Goal: Information Seeking & Learning: Learn about a topic

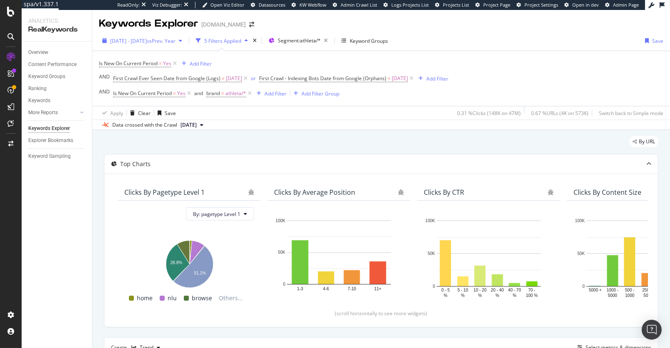
scroll to position [99, 0]
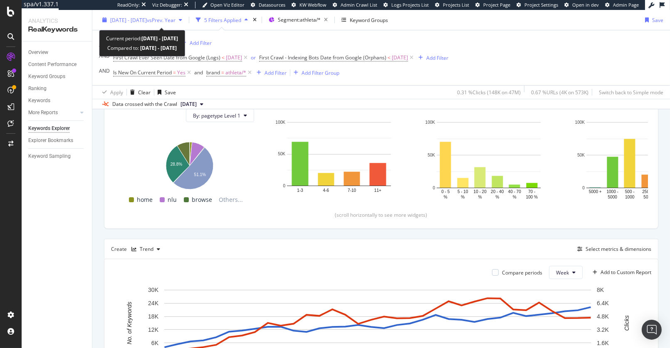
click at [141, 19] on span "2024 Dec. 30th - 2025 Aug. 24th" at bounding box center [128, 19] width 37 height 7
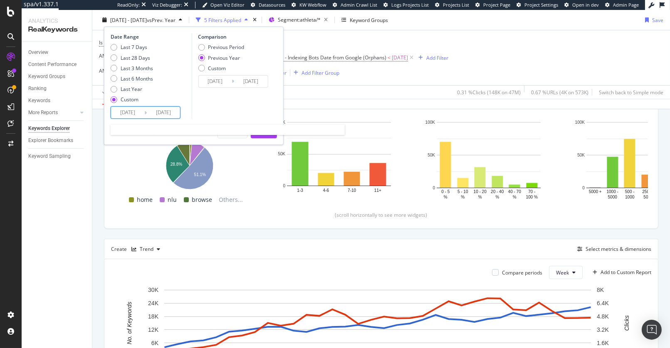
click at [133, 114] on input "[DATE]" at bounding box center [127, 113] width 33 height 12
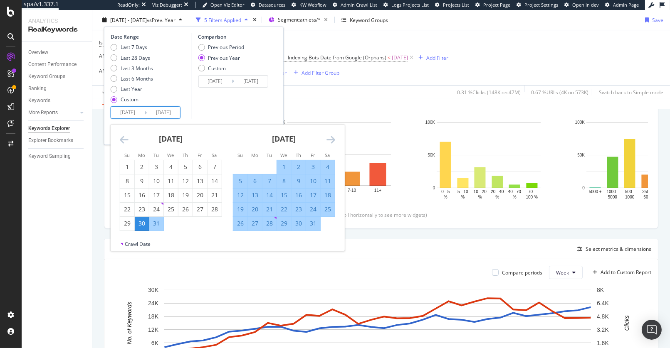
click at [333, 141] on icon "Move forward to switch to the next month." at bounding box center [330, 140] width 9 height 10
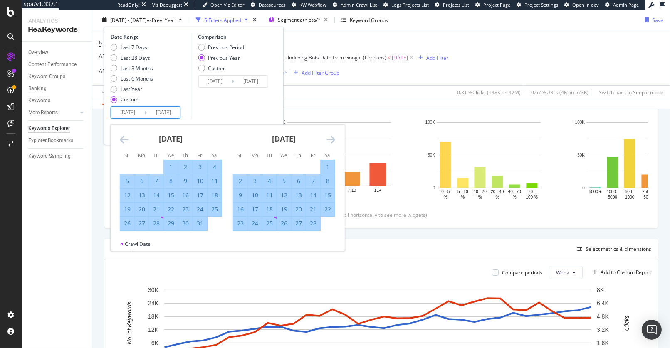
click at [333, 141] on icon "Move forward to switch to the next month." at bounding box center [330, 140] width 9 height 10
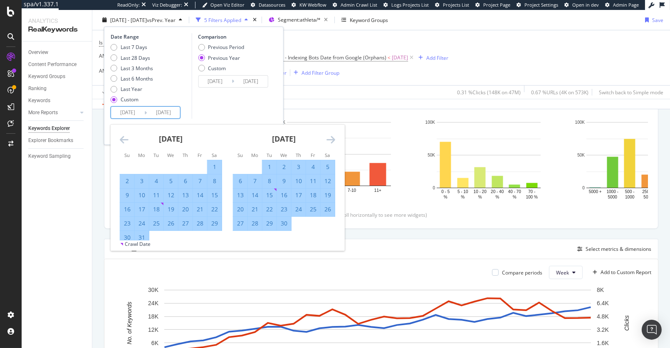
click at [333, 141] on icon "Move forward to switch to the next month." at bounding box center [330, 140] width 9 height 10
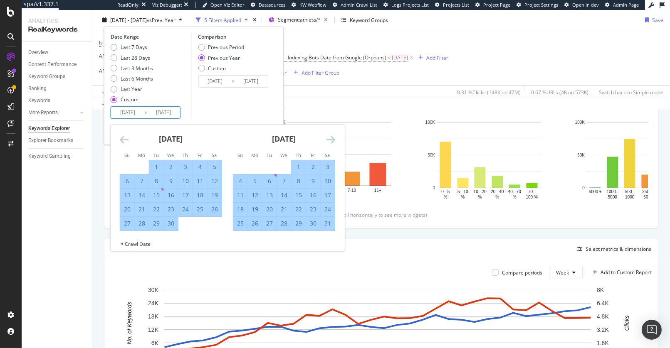
click at [255, 183] on div "5" at bounding box center [255, 181] width 14 height 8
type input "[DATE]"
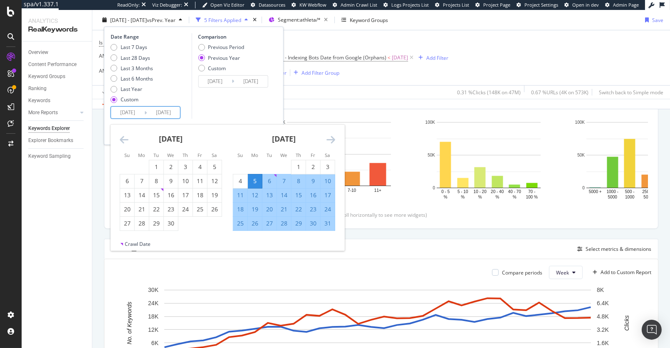
click at [225, 104] on div "Comparison Previous Period Previous Year Custom 2024/05/06 Navigate forward to …" at bounding box center [230, 76] width 79 height 86
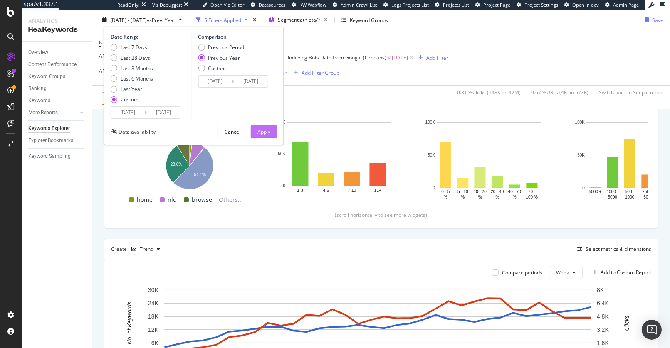
click at [263, 131] on div "Apply" at bounding box center [263, 131] width 13 height 7
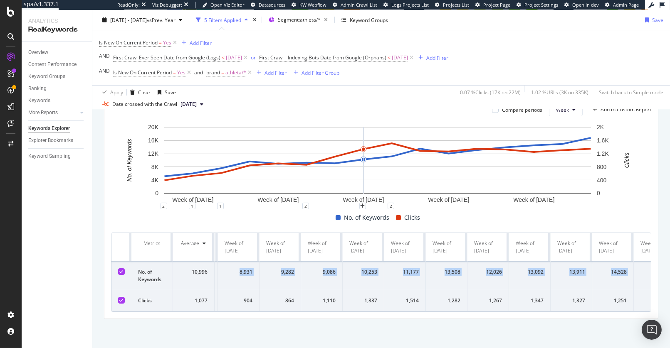
scroll to position [0, 235]
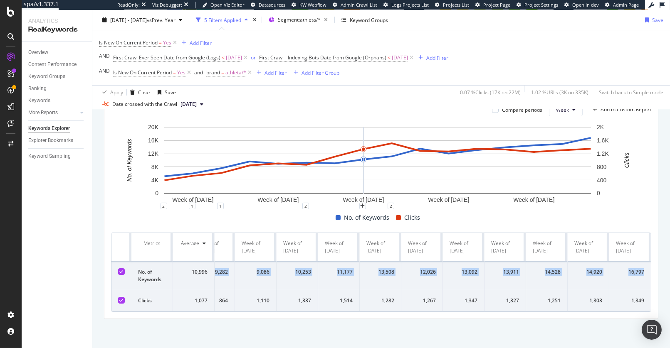
drag, startPoint x: 236, startPoint y: 261, endPoint x: 640, endPoint y: 266, distance: 404.6
click at [640, 266] on tr "No. of Keywords 10,996 5,138 6,038 7,594 9,652 8,931 9,282 9,086 10,253 11,177 …" at bounding box center [266, 276] width 769 height 29
copy tr "5,138 6,038 7,594 9,652 8,931 9,282 9,086 10,253 11,177 13,508 12,026 13,092 13…"
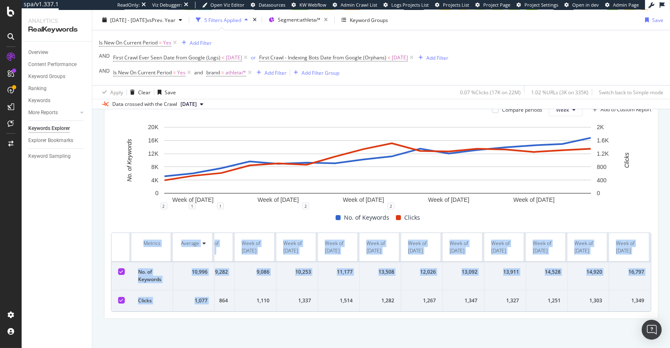
drag, startPoint x: 240, startPoint y: 296, endPoint x: 659, endPoint y: 294, distance: 419.1
click at [659, 294] on div "By URL Top Charts Clicks By pagetype Level 1 By: pagetype Level 1 Hold CMD (⌘) …" at bounding box center [380, 109] width 577 height 480
copy table "Metrics Average Week of 5 May. 2025 Week of 12 May. 2025 Week of 19 May. 2025 W…"
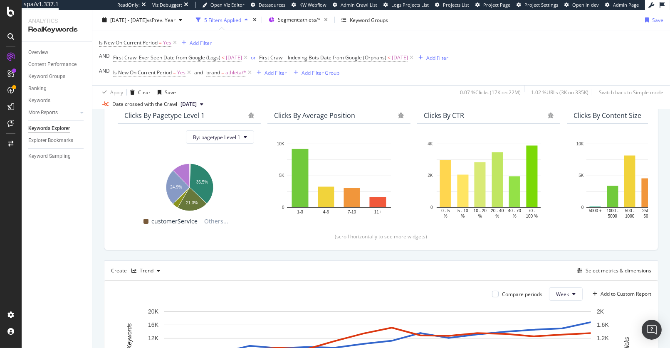
scroll to position [156, 0]
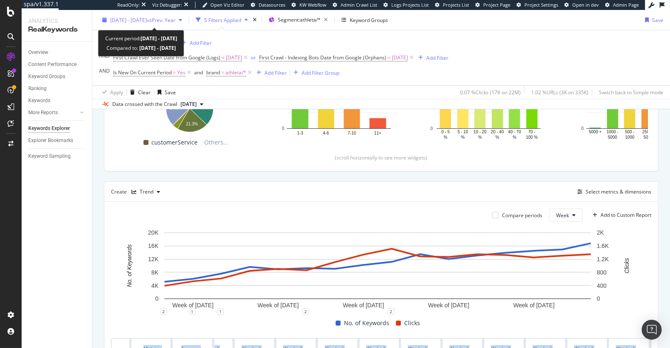
click at [139, 23] on div "[DATE] - [DATE] vs Prev. Year" at bounding box center [142, 19] width 65 height 7
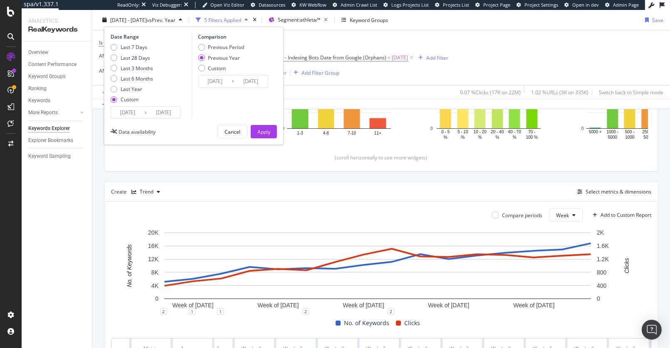
click at [132, 113] on input "[DATE]" at bounding box center [127, 113] width 33 height 12
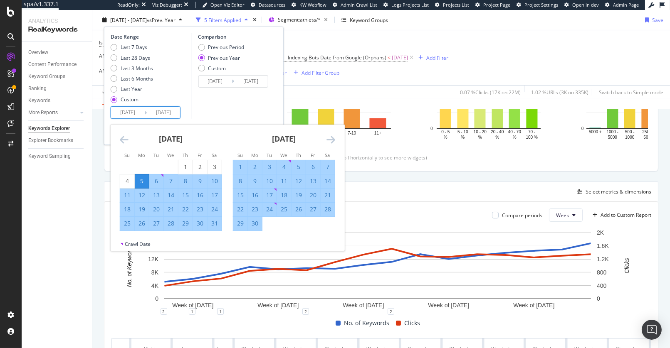
click at [118, 140] on div "May 2025 1 2 3 4 5 6 7 8 9 10 11 12 13 14 15 16 17 18 19 20 21 22 23 24 25 26 2…" at bounding box center [170, 178] width 113 height 106
click at [120, 140] on icon "Move backward to switch to the previous month." at bounding box center [124, 140] width 9 height 10
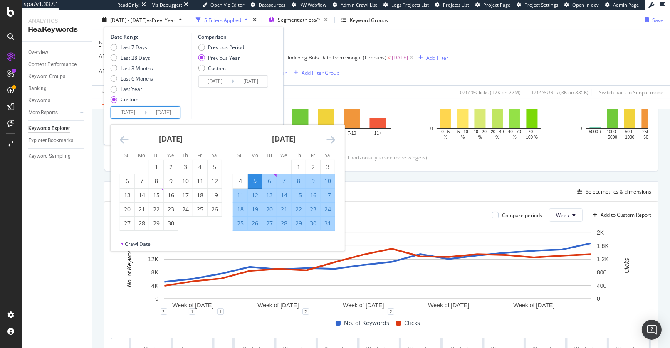
click at [120, 140] on icon "Move backward to switch to the previous month." at bounding box center [124, 140] width 9 height 10
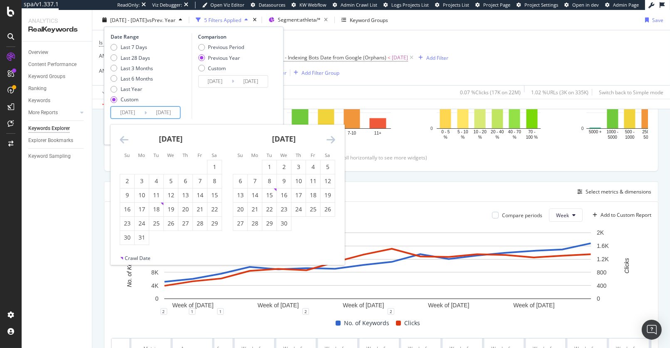
click at [120, 140] on icon "Move backward to switch to the previous month." at bounding box center [124, 140] width 9 height 10
click at [144, 187] on div "3" at bounding box center [142, 182] width 14 height 14
type input "2025/02/03"
type input "2024/02/05"
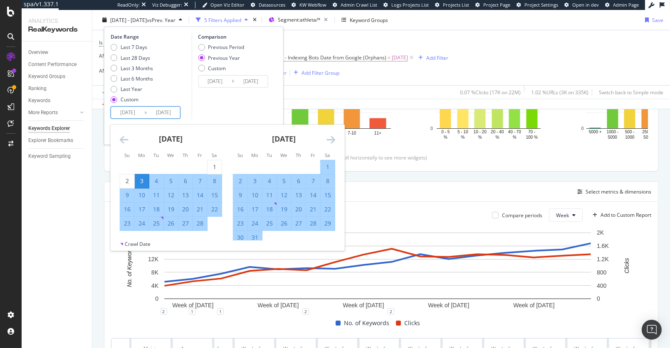
click at [331, 143] on icon "Move forward to switch to the next month." at bounding box center [330, 140] width 9 height 10
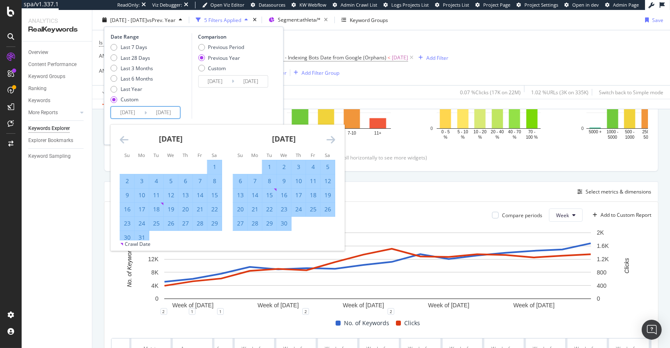
click at [331, 143] on icon "Move forward to switch to the next month." at bounding box center [330, 140] width 9 height 10
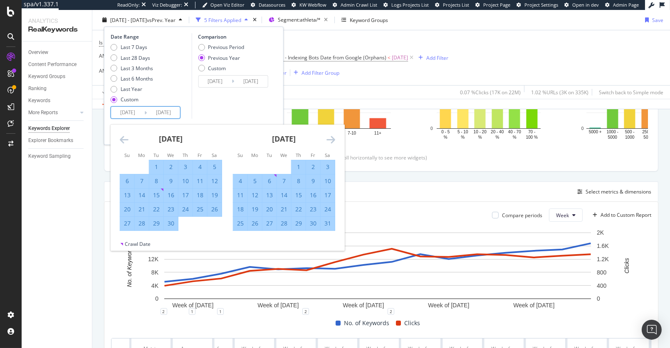
click at [243, 183] on div "4" at bounding box center [240, 181] width 14 height 8
type input "2025/05/04"
type input "2024/05/05"
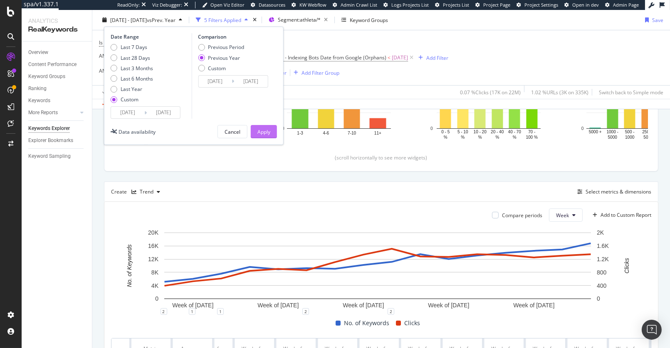
click at [260, 127] on div "Apply" at bounding box center [263, 132] width 13 height 12
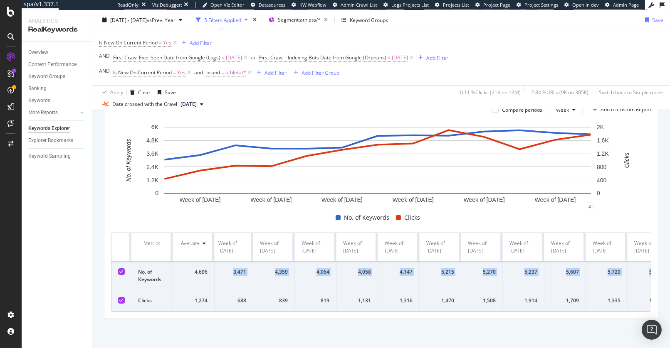
scroll to position [0, 111]
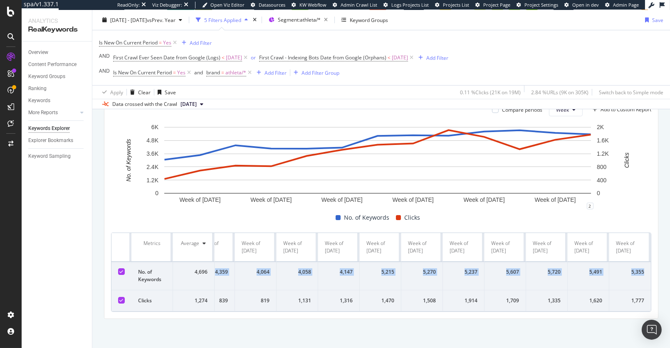
drag, startPoint x: 237, startPoint y: 265, endPoint x: 644, endPoint y: 271, distance: 407.1
click at [644, 271] on tr "No. of Keywords 4,696 3,051 3,471 4,359 4,064 4,058 4,147 5,215 5,270 5,237 5,6…" at bounding box center [329, 276] width 644 height 29
copy tr "3,051 3,471 4,359 4,064 4,058 4,147 5,215 5,270 5,237 5,607 5,720 5,491 5,355"
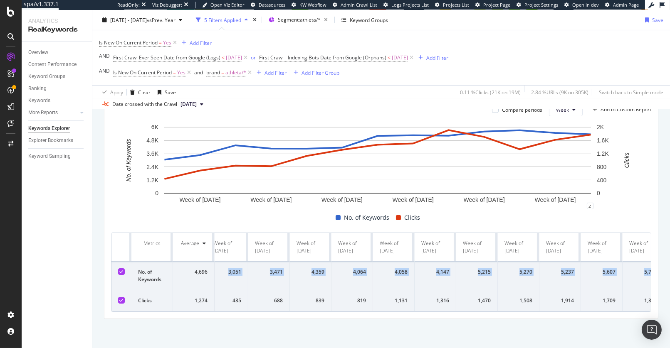
scroll to position [0, 0]
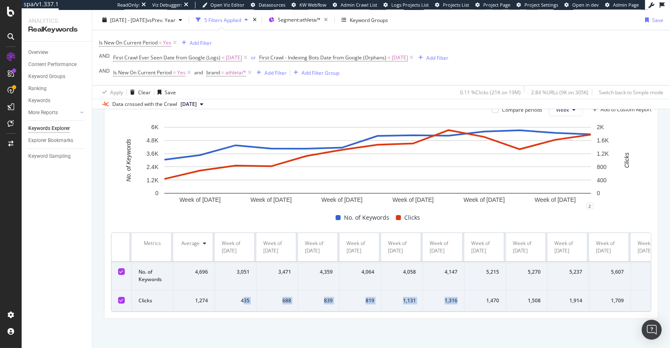
drag, startPoint x: 242, startPoint y: 295, endPoint x: 456, endPoint y: 294, distance: 214.1
click at [457, 294] on tr "Clicks 1,274 435 688 839 819 1,131 1,316 1,470 1,508 1,914 1,709 1,335 1,620 1,…" at bounding box center [433, 301] width 644 height 21
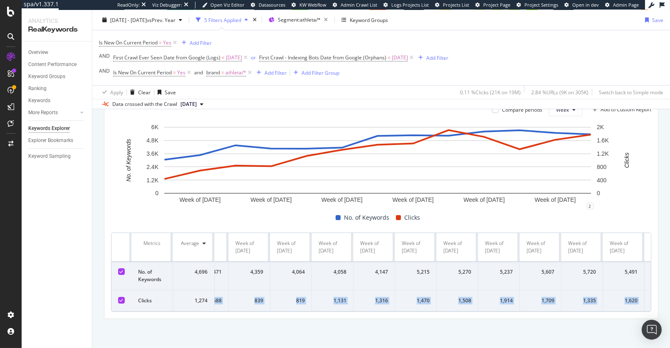
scroll to position [0, 111]
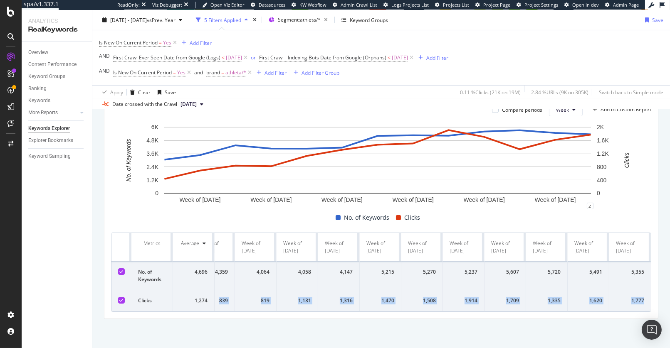
drag, startPoint x: 238, startPoint y: 296, endPoint x: 641, endPoint y: 297, distance: 403.3
click at [641, 297] on tr "Clicks 1,274 435 688 839 819 1,131 1,316 1,470 1,508 1,914 1,709 1,335 1,620 1,…" at bounding box center [329, 301] width 644 height 21
copy tr "435 688 839 819 1,131 1,316 1,470 1,508 1,914 1,709 1,335 1,620 1,777"
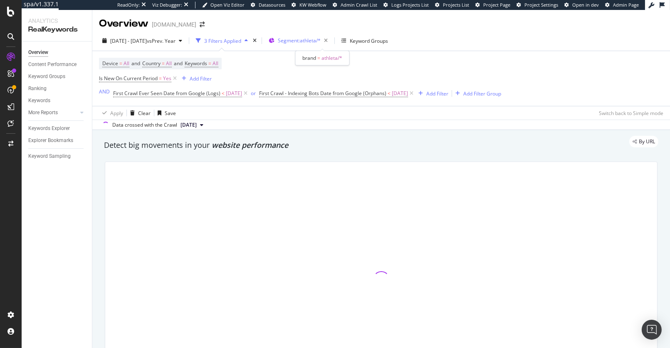
click at [321, 42] on span "Segment: athleta/*" at bounding box center [299, 40] width 43 height 7
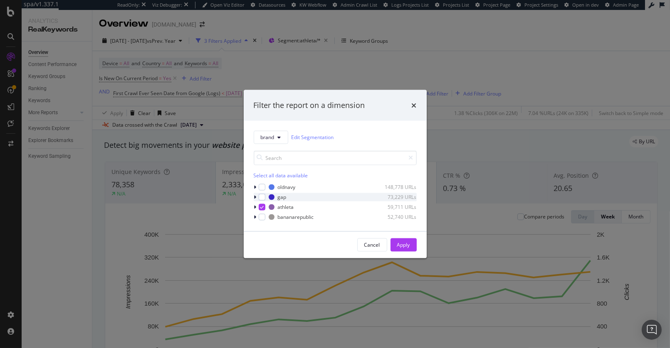
click at [267, 196] on div "gap 73,229 URLs" at bounding box center [335, 197] width 163 height 8
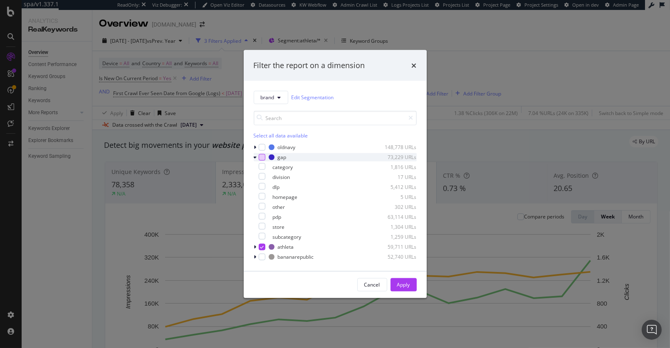
click at [259, 157] on div "modal" at bounding box center [262, 157] width 7 height 7
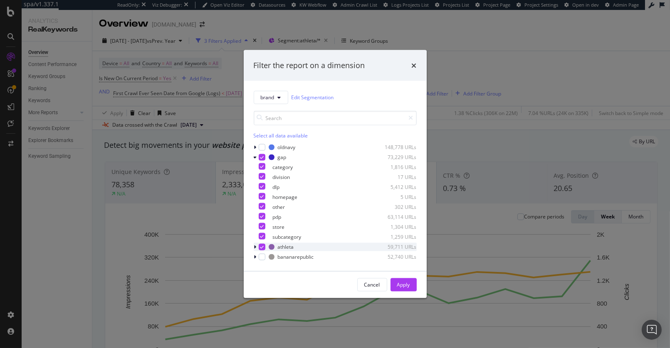
click at [260, 248] on icon "modal" at bounding box center [262, 247] width 4 height 4
click at [254, 156] on icon "modal" at bounding box center [255, 157] width 3 height 5
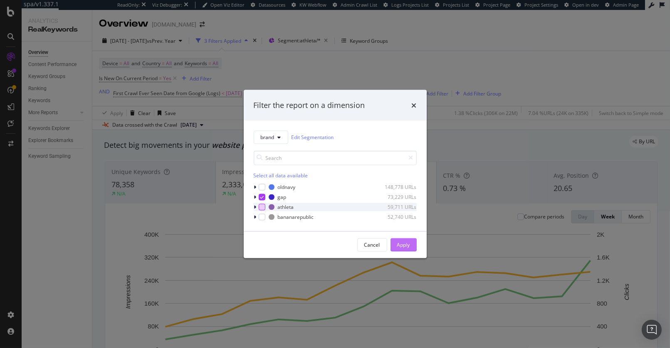
click at [395, 245] on button "Apply" at bounding box center [403, 244] width 26 height 13
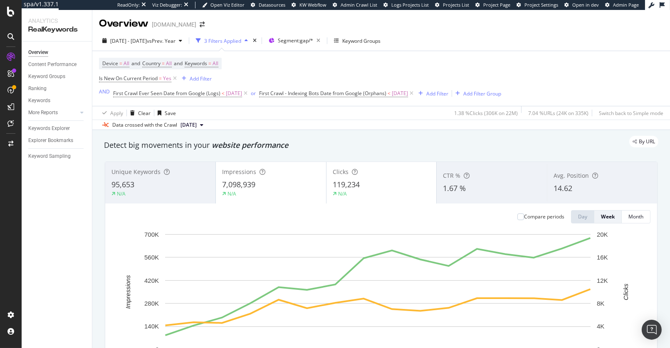
click at [180, 194] on div "N/A" at bounding box center [160, 193] width 98 height 7
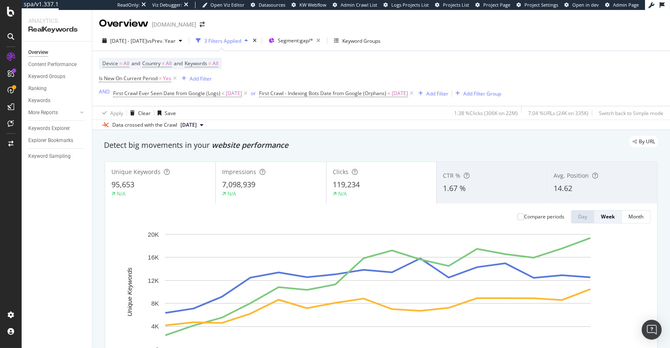
click at [274, 187] on div "7,098,939" at bounding box center [271, 185] width 98 height 11
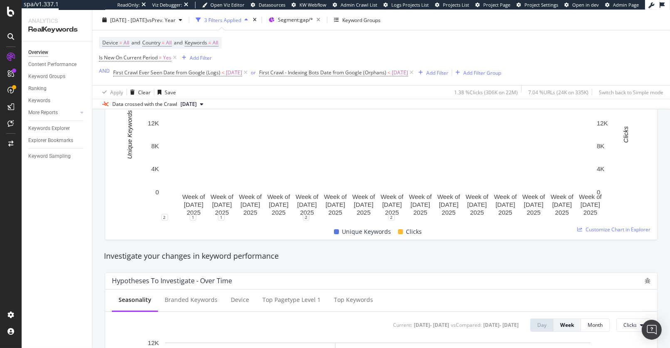
scroll to position [157, 0]
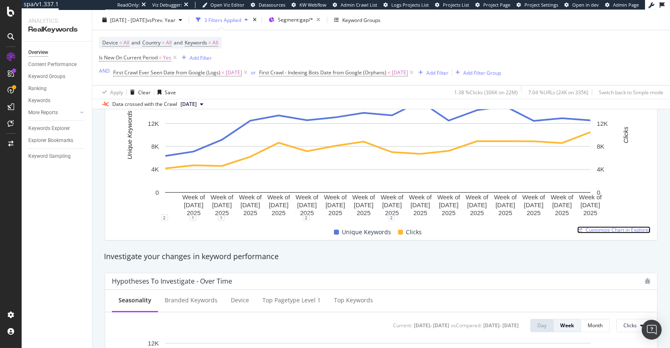
click at [589, 231] on span "Customize Chart in Explorer" at bounding box center [617, 230] width 65 height 7
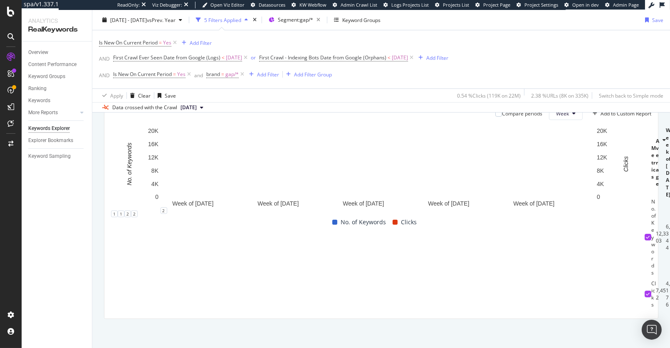
scroll to position [266, 0]
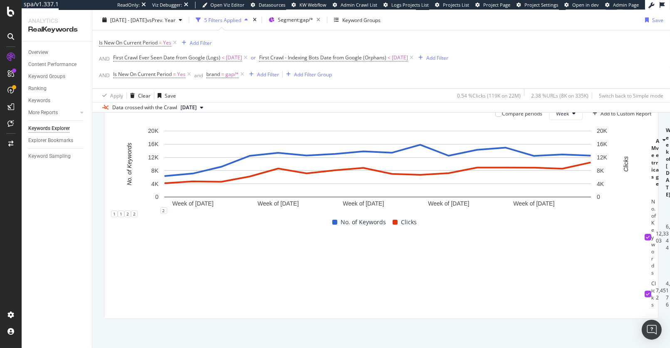
click at [656, 244] on div "12,303" at bounding box center [661, 237] width 10 height 14
drag, startPoint x: 233, startPoint y: 268, endPoint x: 635, endPoint y: 272, distance: 401.6
copy tr "6,344 7,118 9,174 12,477 13,385 12,560 13,058 13,837 13,412 15,823 12,503 14,30…"
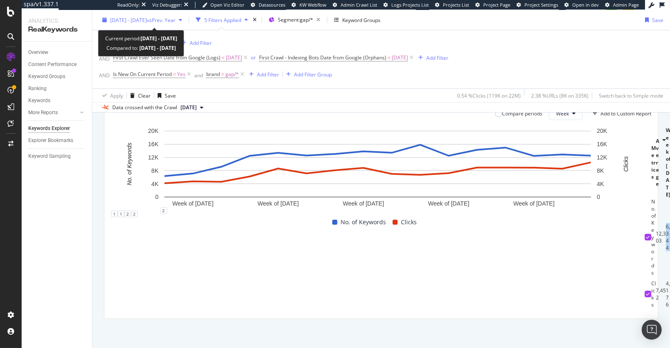
click at [126, 22] on span "[DATE] - [DATE]" at bounding box center [128, 19] width 37 height 7
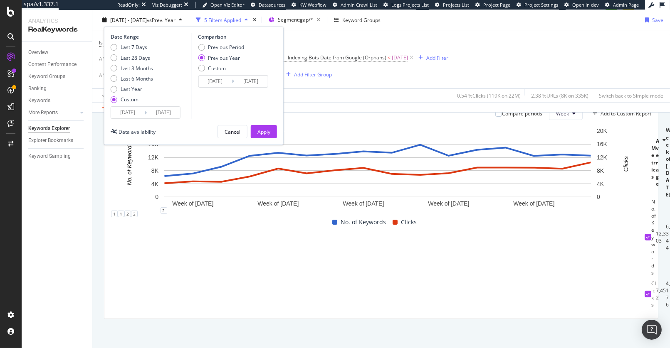
click at [125, 109] on input "[DATE]" at bounding box center [127, 113] width 33 height 12
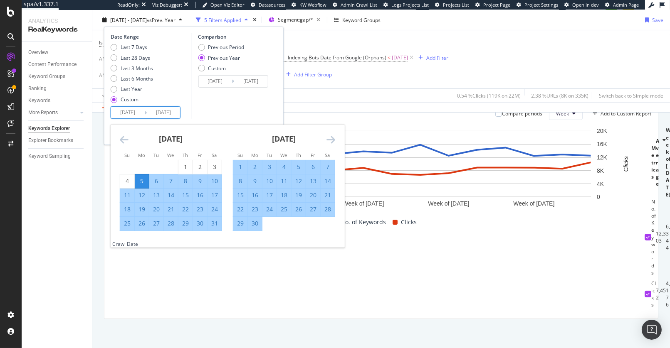
click at [123, 142] on icon "Move backward to switch to the previous month." at bounding box center [124, 140] width 9 height 10
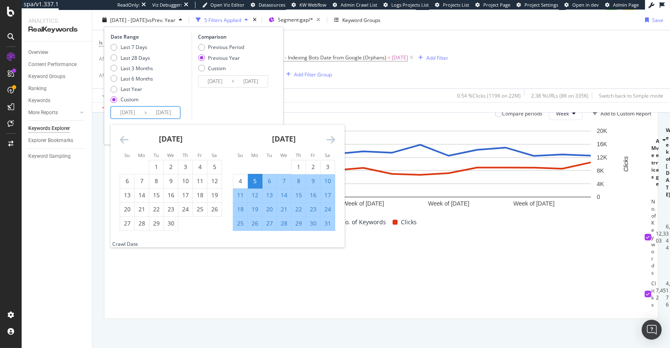
click at [123, 142] on icon "Move backward to switch to the previous month." at bounding box center [124, 140] width 9 height 10
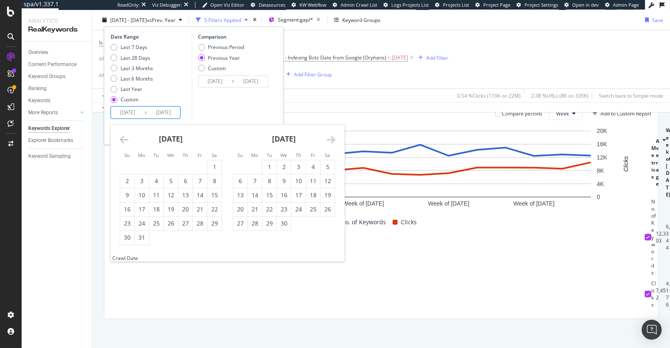
click at [123, 142] on icon "Move backward to switch to the previous month." at bounding box center [124, 140] width 9 height 10
click at [140, 185] on div "3" at bounding box center [142, 181] width 14 height 8
type input "2025/02/03"
type input "2024/02/05"
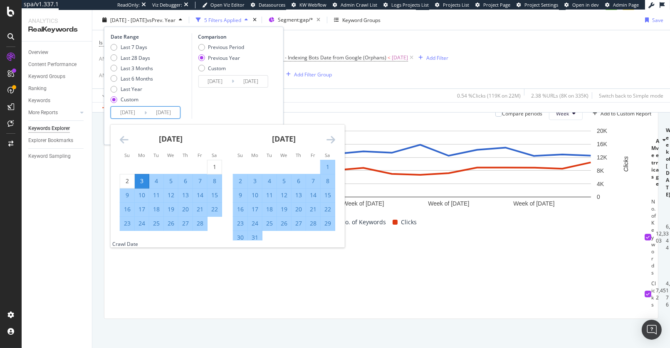
click at [331, 139] on icon "Move forward to switch to the next month." at bounding box center [330, 140] width 9 height 10
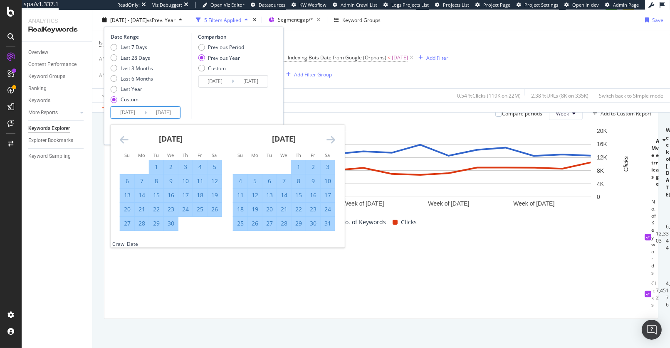
click at [238, 181] on div "4" at bounding box center [240, 181] width 14 height 8
type input "2025/05/04"
type input "2024/05/05"
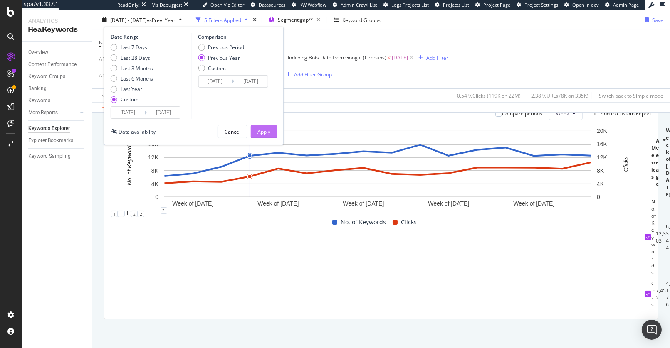
click at [264, 129] on div "Apply" at bounding box center [263, 131] width 13 height 7
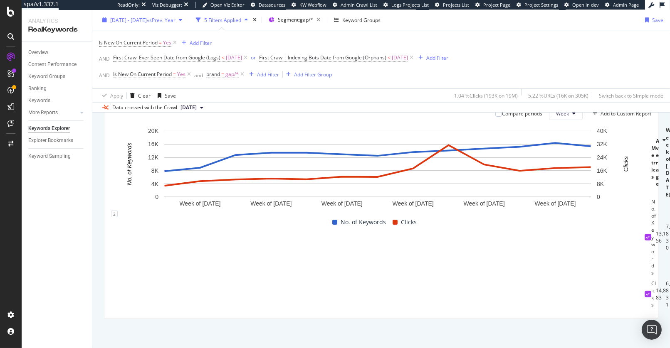
click at [139, 23] on div "2025 Feb. 3rd - May. 4th vs Prev. Year" at bounding box center [142, 19] width 65 height 7
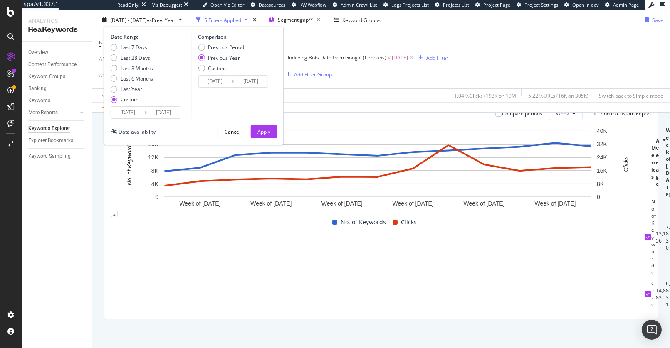
click at [126, 117] on input "2025/02/03" at bounding box center [127, 113] width 33 height 12
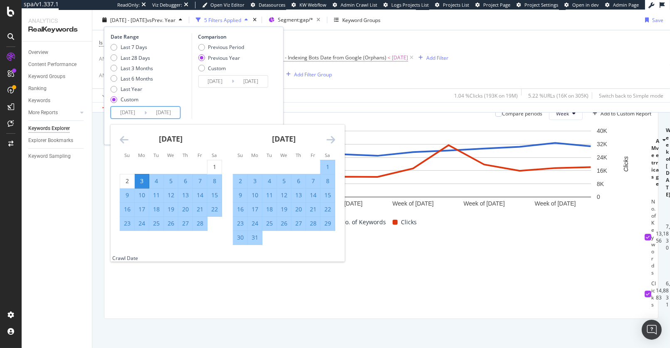
click at [252, 226] on div "24" at bounding box center [255, 224] width 14 height 8
type input "2025/03/24"
type input "2024/03/25"
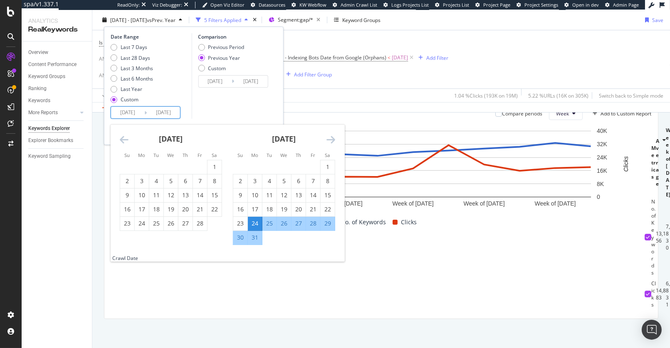
click at [235, 101] on div "Comparison Previous Period Previous Year Custom 2024/03/25 Navigate forward to …" at bounding box center [230, 76] width 79 height 86
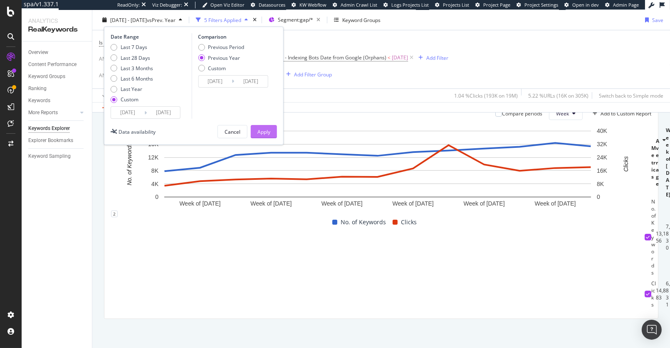
click at [276, 129] on button "Apply" at bounding box center [264, 131] width 26 height 13
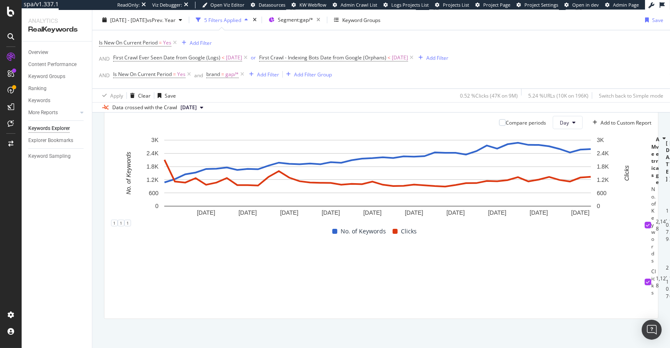
scroll to position [240, 0]
click at [563, 129] on button "Day" at bounding box center [568, 122] width 30 height 13
click at [556, 157] on div "Week" at bounding box center [560, 161] width 28 height 12
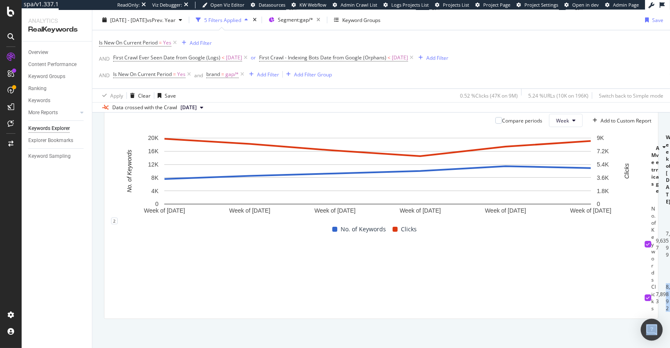
scroll to position [0, 45]
drag, startPoint x: 341, startPoint y: 314, endPoint x: 640, endPoint y: 319, distance: 299.0
click at [644, 312] on tr "Clicks 7,893 8,892 8,198 7,294 6,541 7,835 8,600" at bounding box center [669, 298] width 51 height 29
copy tr "8,892 8,198 7,294 6,541 7,835 8,600"
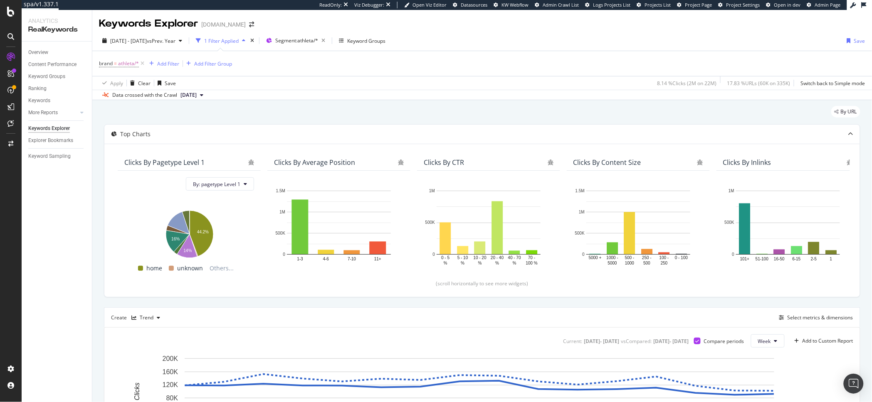
scroll to position [22, 0]
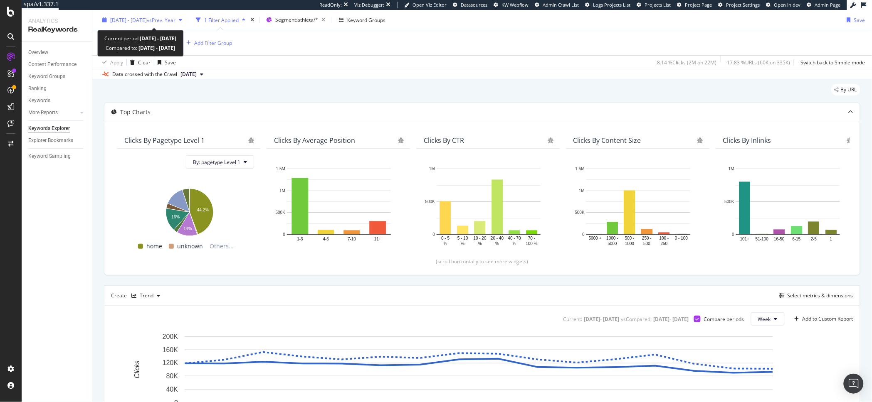
click at [141, 14] on div "[DATE] - [DATE] vs Prev. Year" at bounding box center [142, 20] width 86 height 12
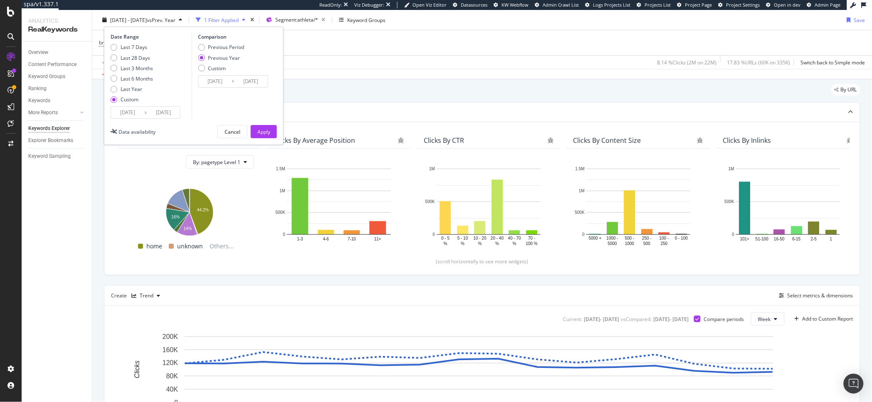
click at [128, 111] on input "[DATE]" at bounding box center [127, 113] width 33 height 12
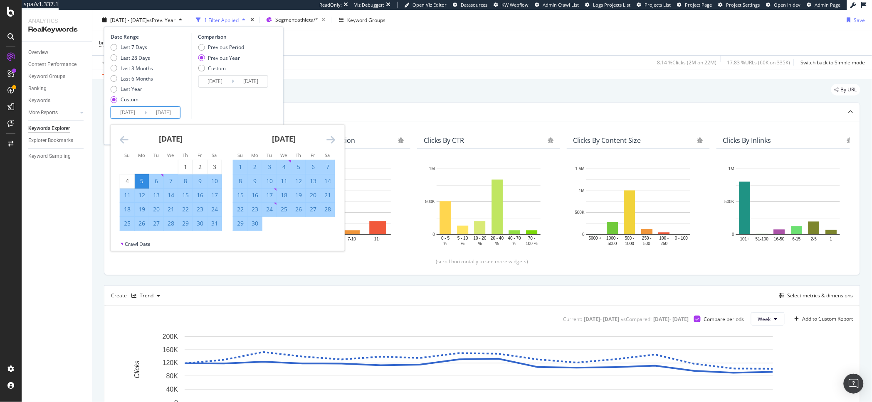
click at [121, 147] on div "[DATE]" at bounding box center [171, 142] width 102 height 35
click at [127, 139] on icon "Move backward to switch to the previous month." at bounding box center [124, 140] width 9 height 10
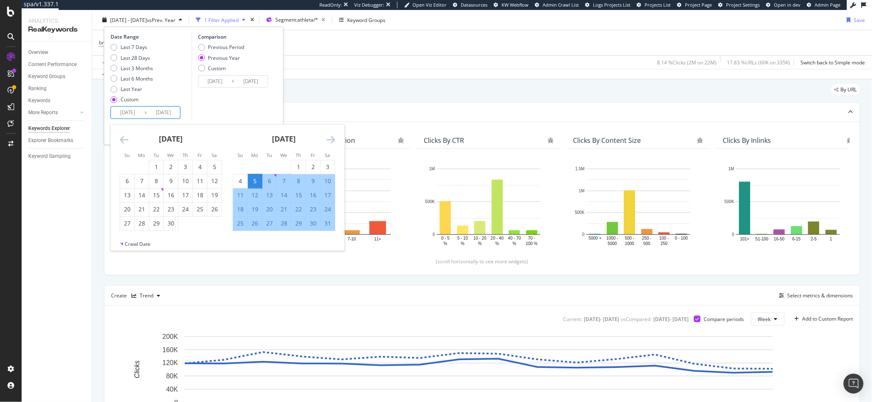
click at [127, 139] on icon "Move backward to switch to the previous month." at bounding box center [124, 140] width 9 height 10
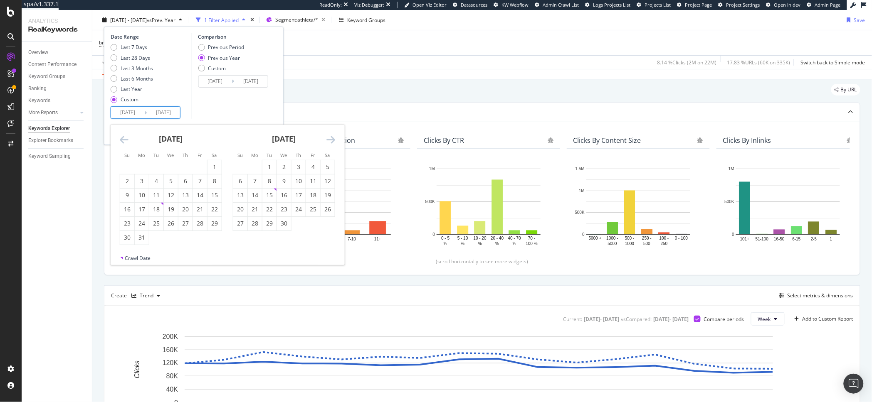
click at [127, 139] on icon "Move backward to switch to the previous month." at bounding box center [124, 140] width 9 height 10
click at [138, 226] on div "30" at bounding box center [142, 224] width 14 height 8
type input "[DATE]"
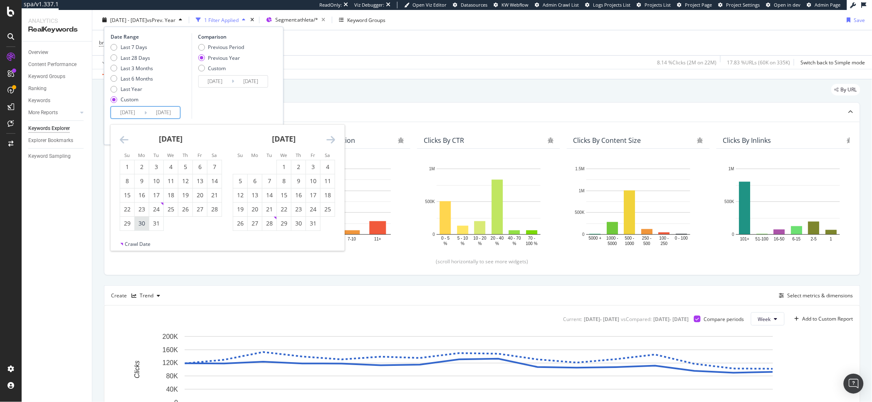
type input "[DATE]"
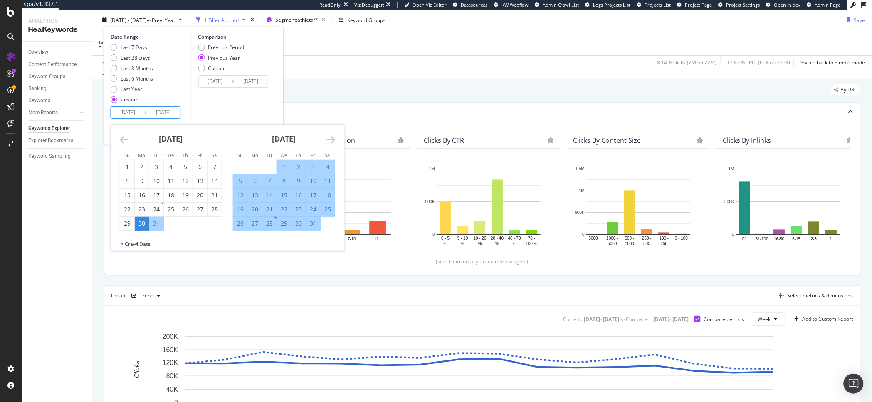
click at [250, 114] on div "Comparison Previous Period Previous Year Custom [DATE] Navigate forward to inte…" at bounding box center [230, 76] width 79 height 86
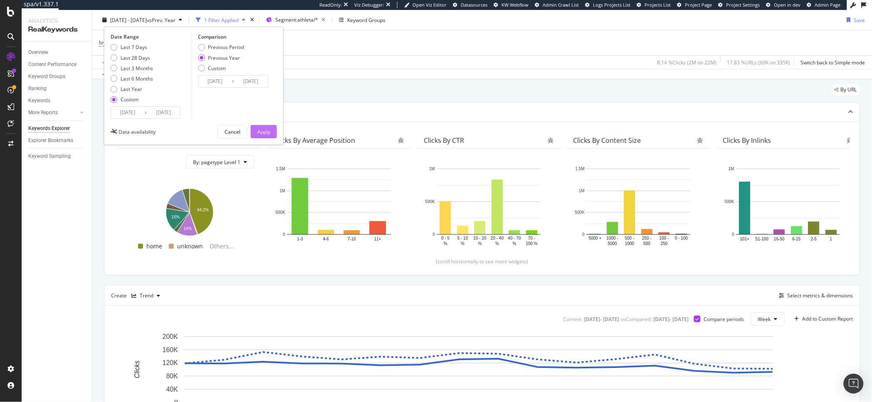
click at [267, 130] on div "Apply" at bounding box center [263, 131] width 13 height 7
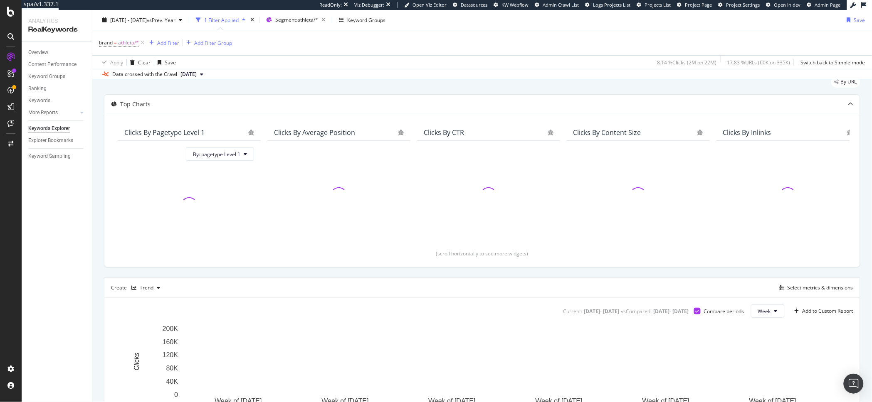
scroll to position [38, 0]
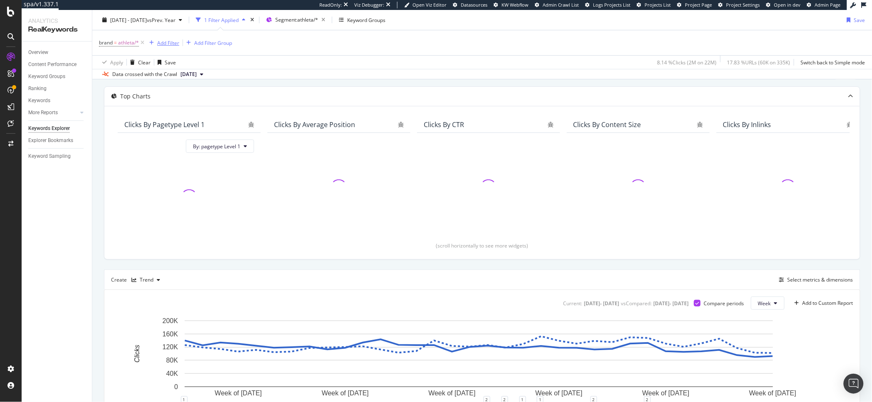
click at [161, 43] on div "Add Filter" at bounding box center [168, 42] width 22 height 7
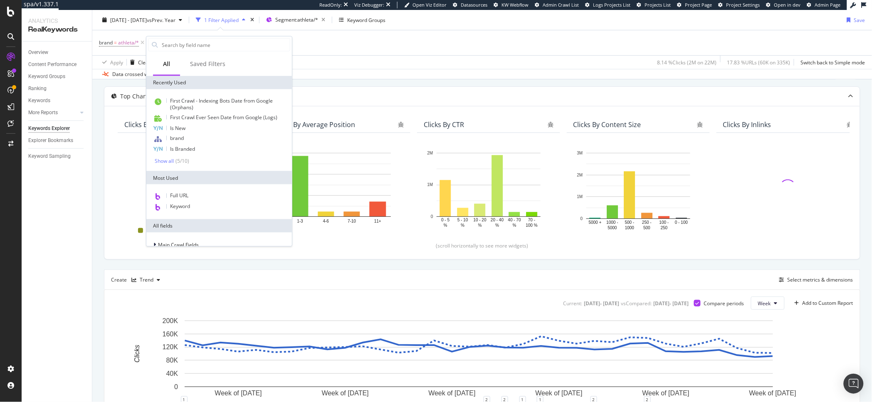
click at [330, 53] on div "brand = athleta/* Add Filter Add Filter Group" at bounding box center [482, 42] width 766 height 25
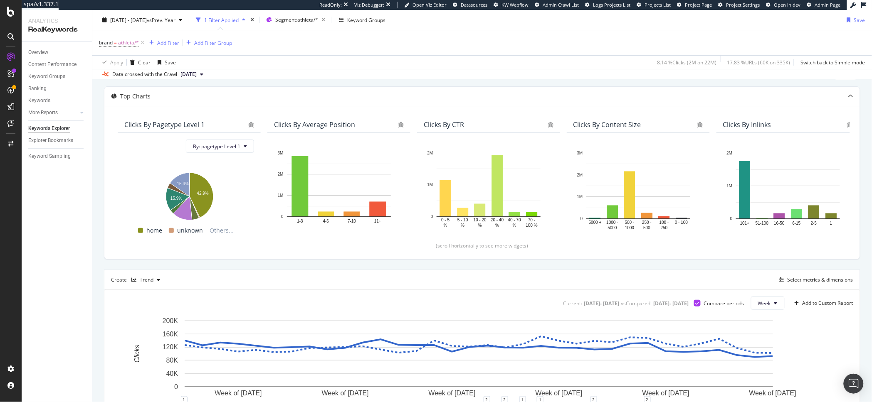
click at [180, 42] on div "Add Filter Add Filter Group" at bounding box center [189, 43] width 86 height 10
click at [169, 46] on div "Add Filter" at bounding box center [168, 42] width 22 height 7
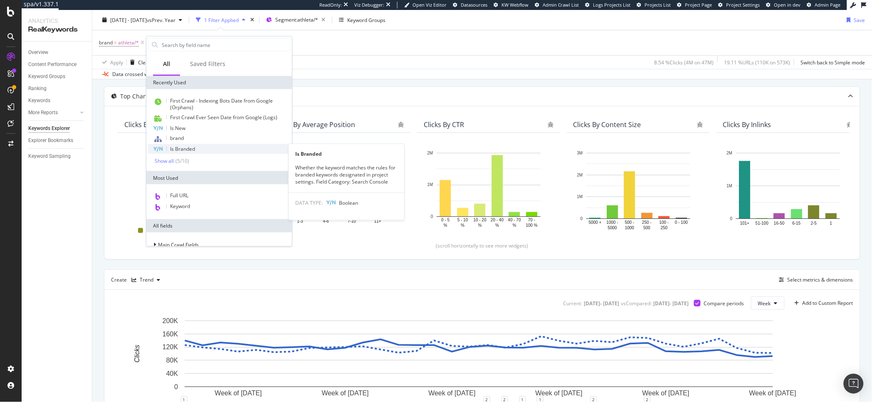
click at [188, 148] on span "Is Branded" at bounding box center [182, 149] width 25 height 7
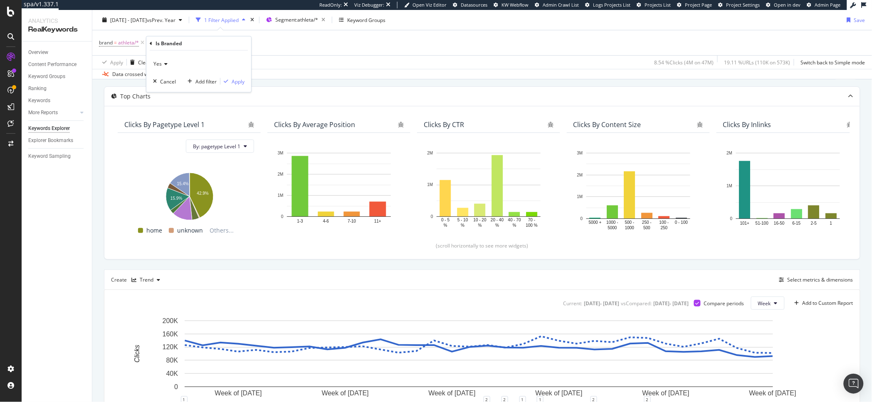
click at [159, 64] on span "Yes" at bounding box center [157, 63] width 8 height 7
click at [165, 91] on div "No" at bounding box center [199, 91] width 89 height 11
click at [241, 81] on div "Apply" at bounding box center [238, 81] width 13 height 7
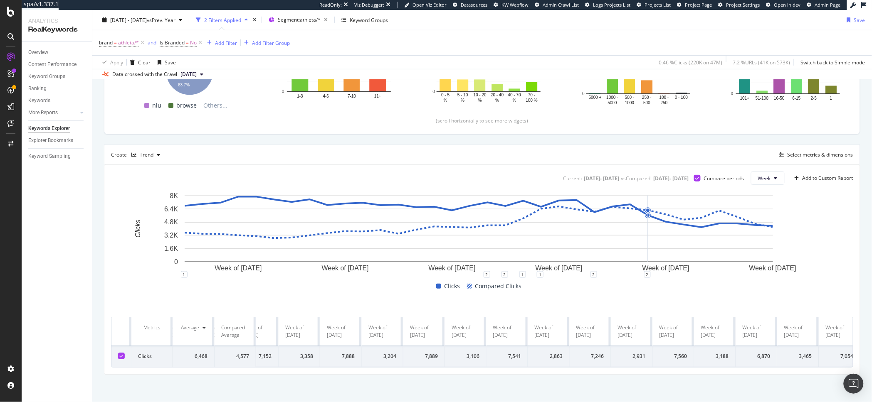
scroll to position [165, 0]
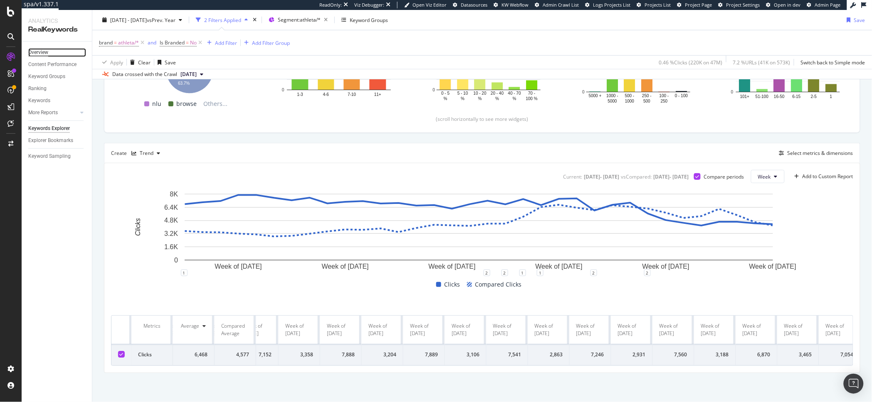
click at [39, 53] on div "Overview" at bounding box center [38, 52] width 20 height 9
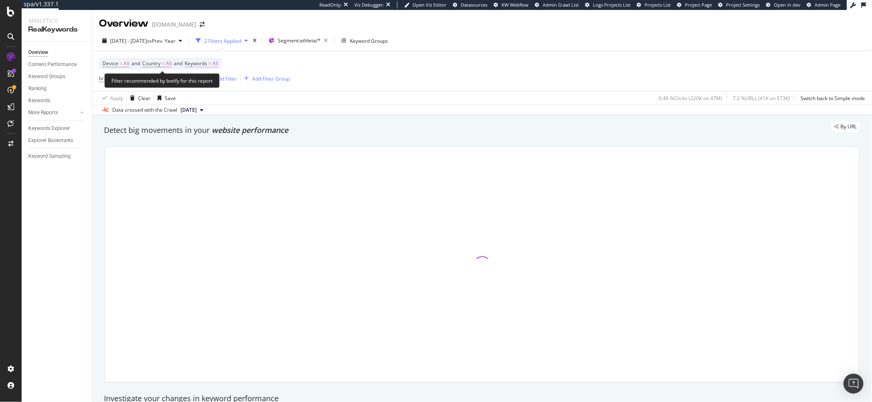
click at [217, 66] on span "Keywords = All" at bounding box center [202, 63] width 34 height 7
click at [326, 72] on div "Device = All and Country = All and Keywords = All brand = athleta/* and Is Bran…" at bounding box center [482, 71] width 766 height 40
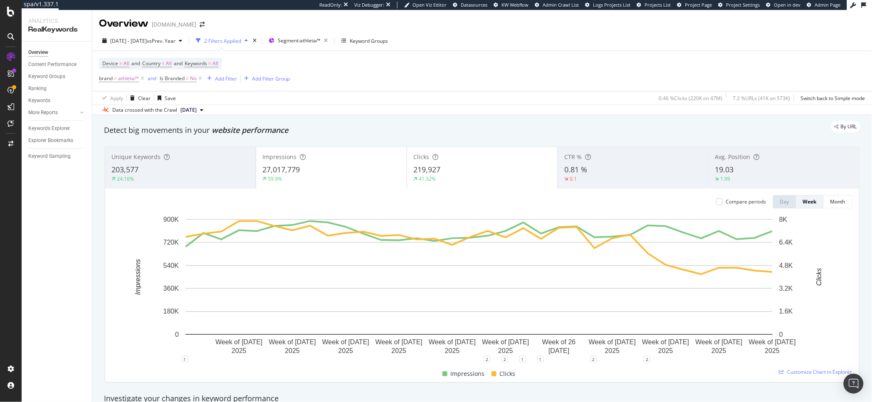
click at [449, 174] on div "219,927" at bounding box center [482, 170] width 138 height 11
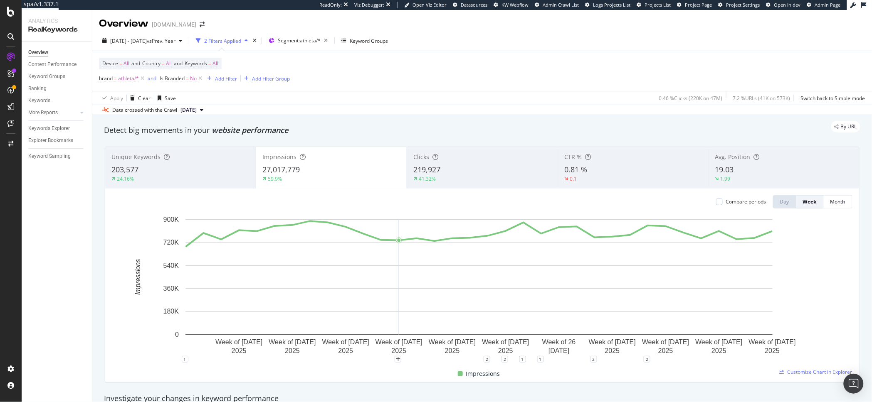
scroll to position [215, 0]
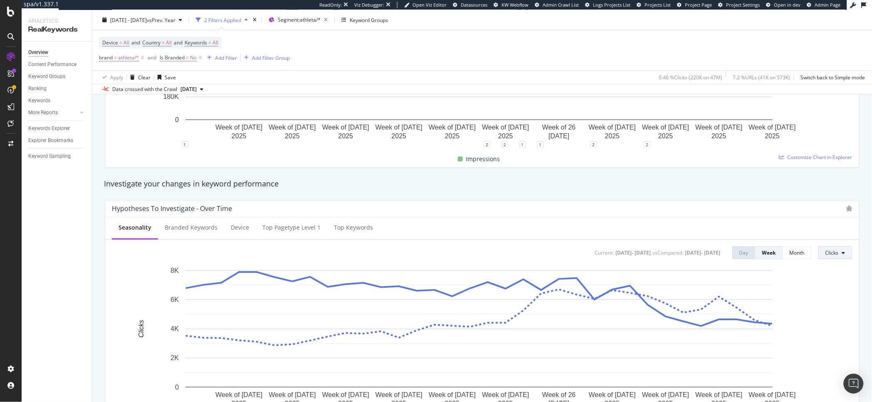
click at [825, 257] on span "Clicks" at bounding box center [831, 252] width 13 height 7
click at [826, 280] on div "Impressions" at bounding box center [838, 286] width 52 height 12
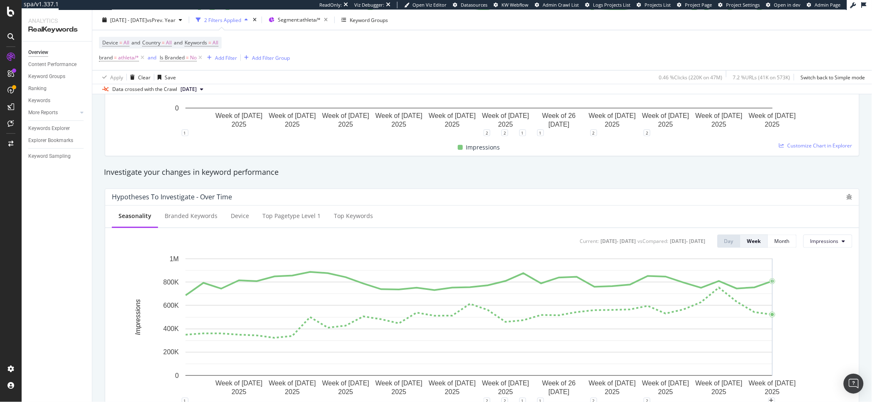
scroll to position [234, 0]
